Goal: Task Accomplishment & Management: Use online tool/utility

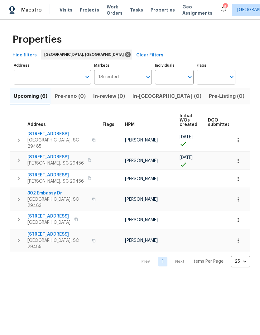
click at [60, 154] on span "[STREET_ADDRESS]" at bounding box center [55, 157] width 56 height 6
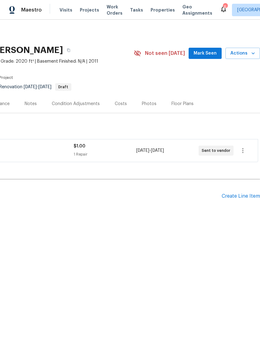
scroll to position [0, 92]
click at [210, 51] on span "Mark Seen" at bounding box center [204, 54] width 23 height 8
click at [202, 56] on span "Mark Seen" at bounding box center [204, 54] width 23 height 8
click at [206, 48] on button "Mark Seen" at bounding box center [204, 54] width 33 height 12
click at [154, 10] on span "Properties" at bounding box center [162, 10] width 24 height 6
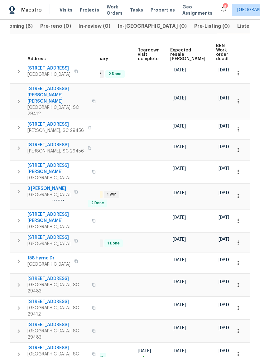
scroll to position [0, 132]
click at [240, 305] on icon "button" at bounding box center [238, 308] width 6 height 6
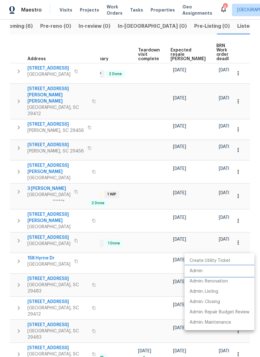
click at [202, 272] on p "Admin" at bounding box center [195, 271] width 13 height 7
